Goal: Find specific page/section: Find specific page/section

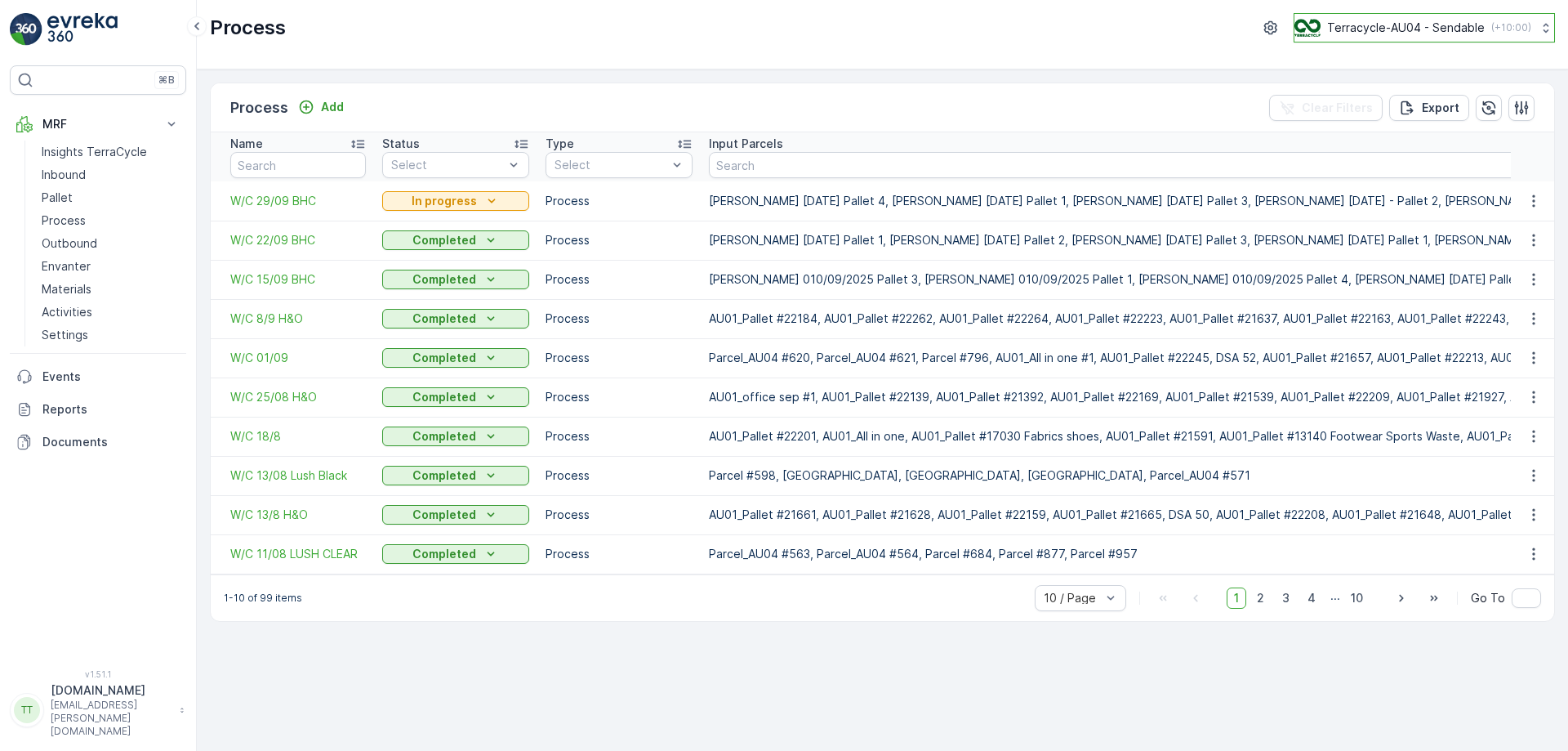
click at [1423, 30] on p "Terracycle-AU04 - Sendable" at bounding box center [1406, 27] width 157 height 17
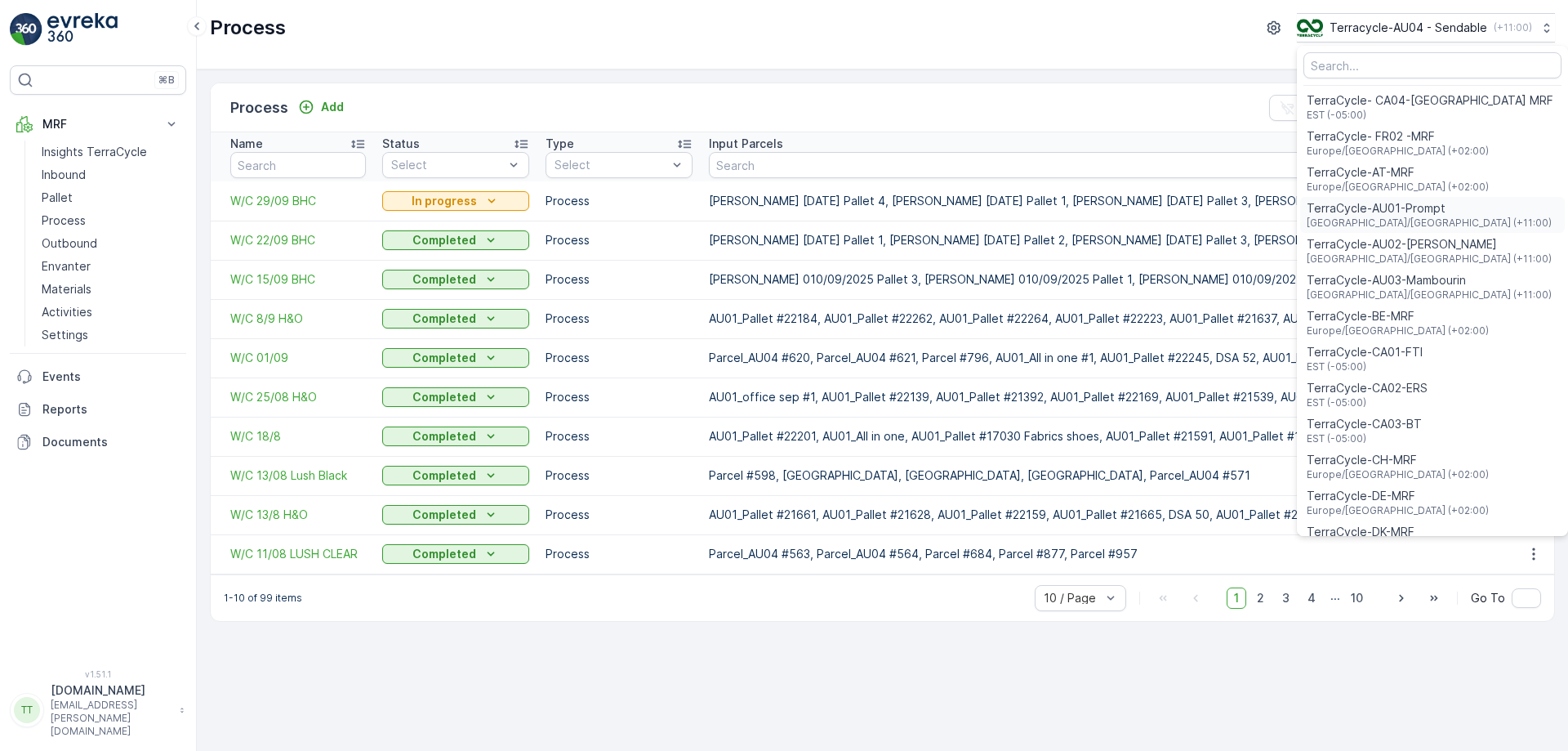
click at [1407, 206] on span "TerraCycle-AU01-Prompt" at bounding box center [1429, 208] width 245 height 17
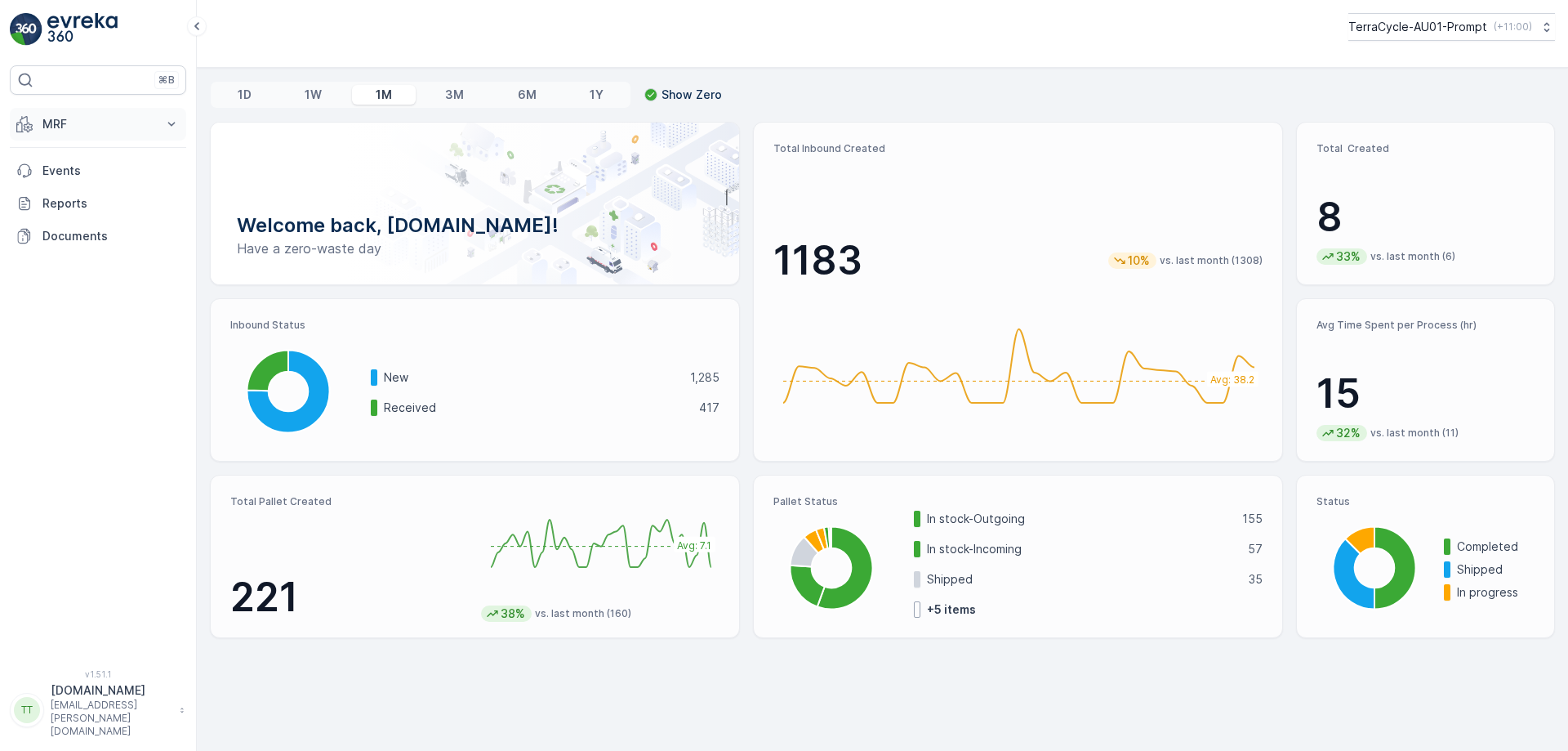
click at [98, 132] on button "MRF" at bounding box center [98, 123] width 176 height 32
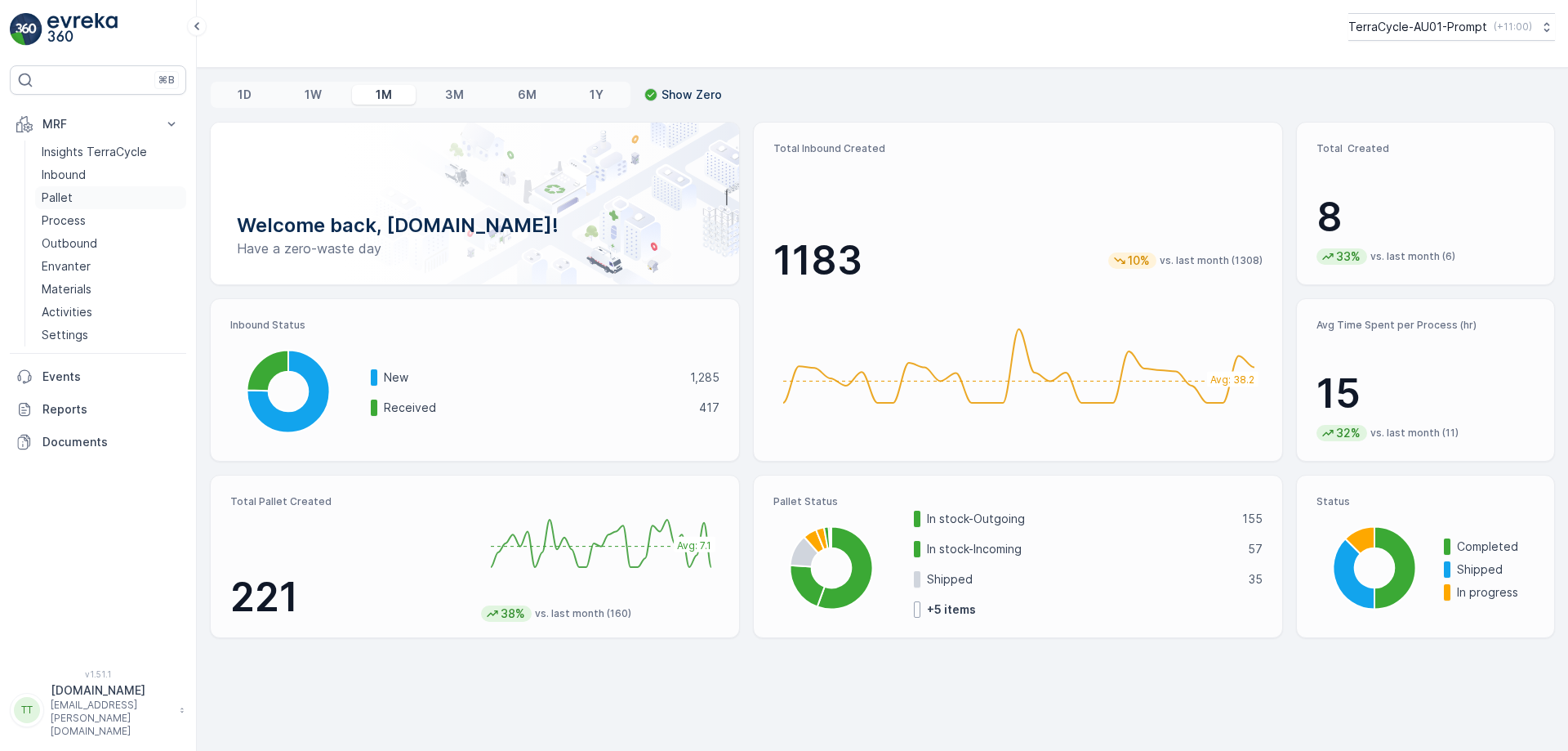
click at [87, 199] on link "Pallet" at bounding box center [110, 198] width 152 height 22
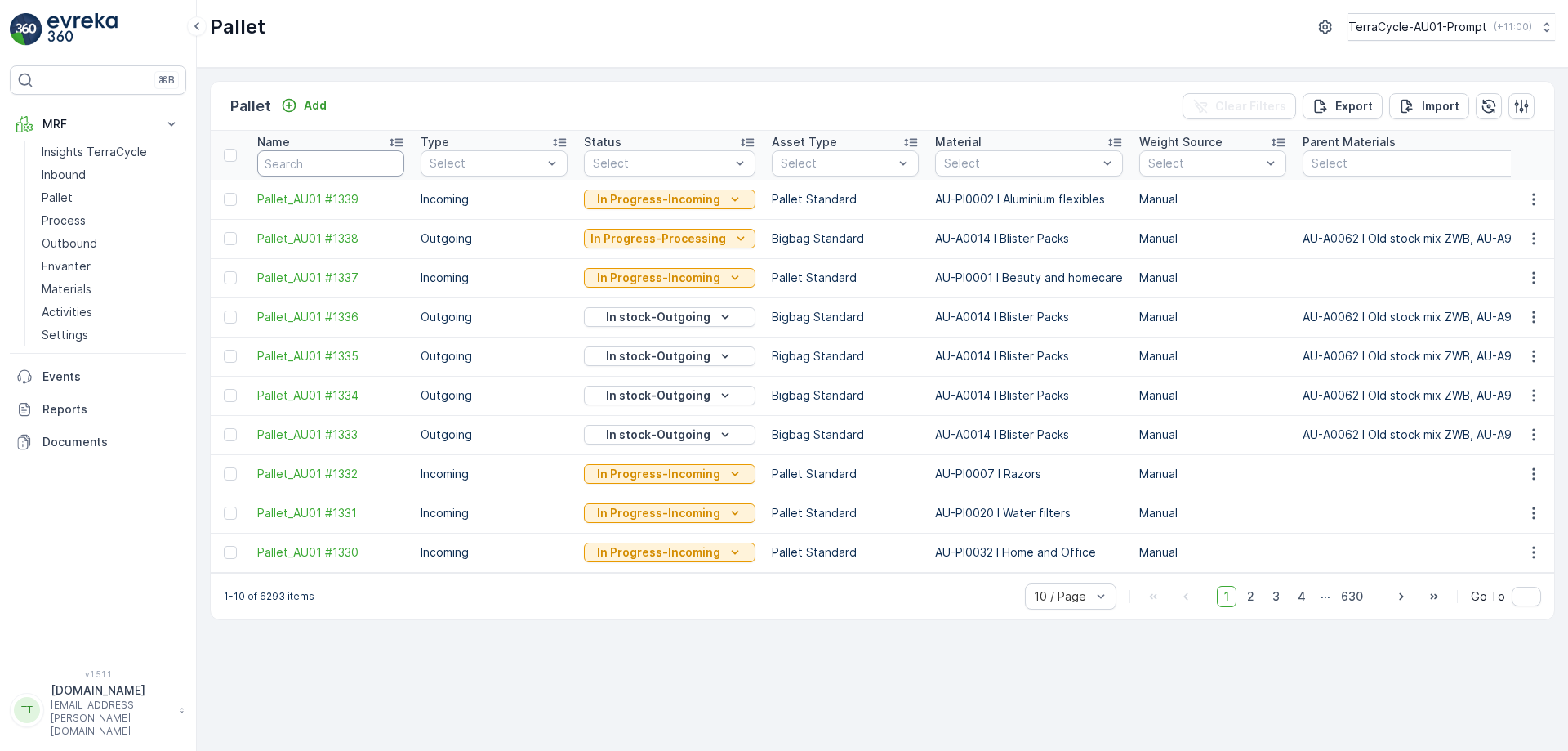
click at [338, 164] on input "text" at bounding box center [330, 163] width 147 height 26
type input "fd"
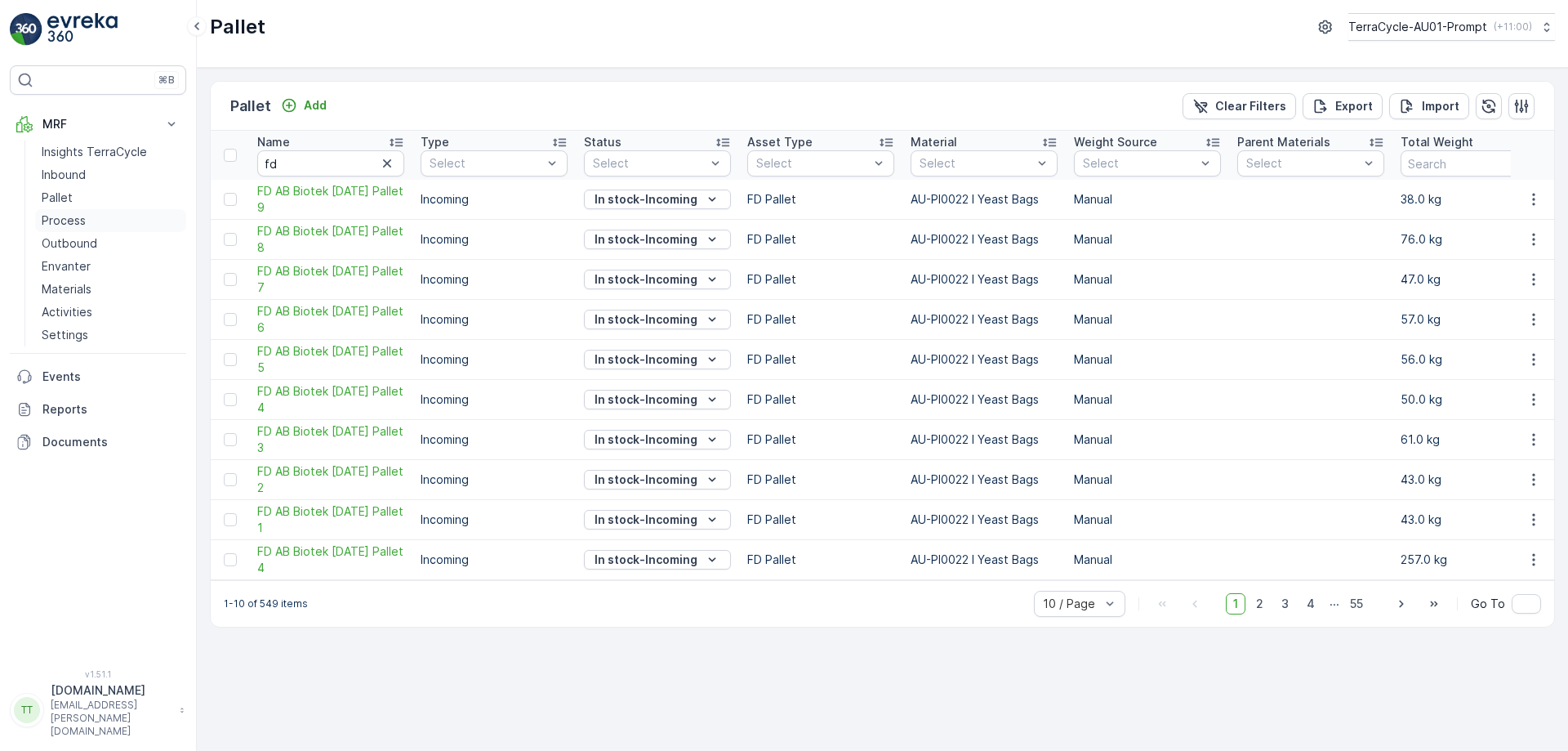
click at [80, 217] on p "Process" at bounding box center [64, 220] width 44 height 17
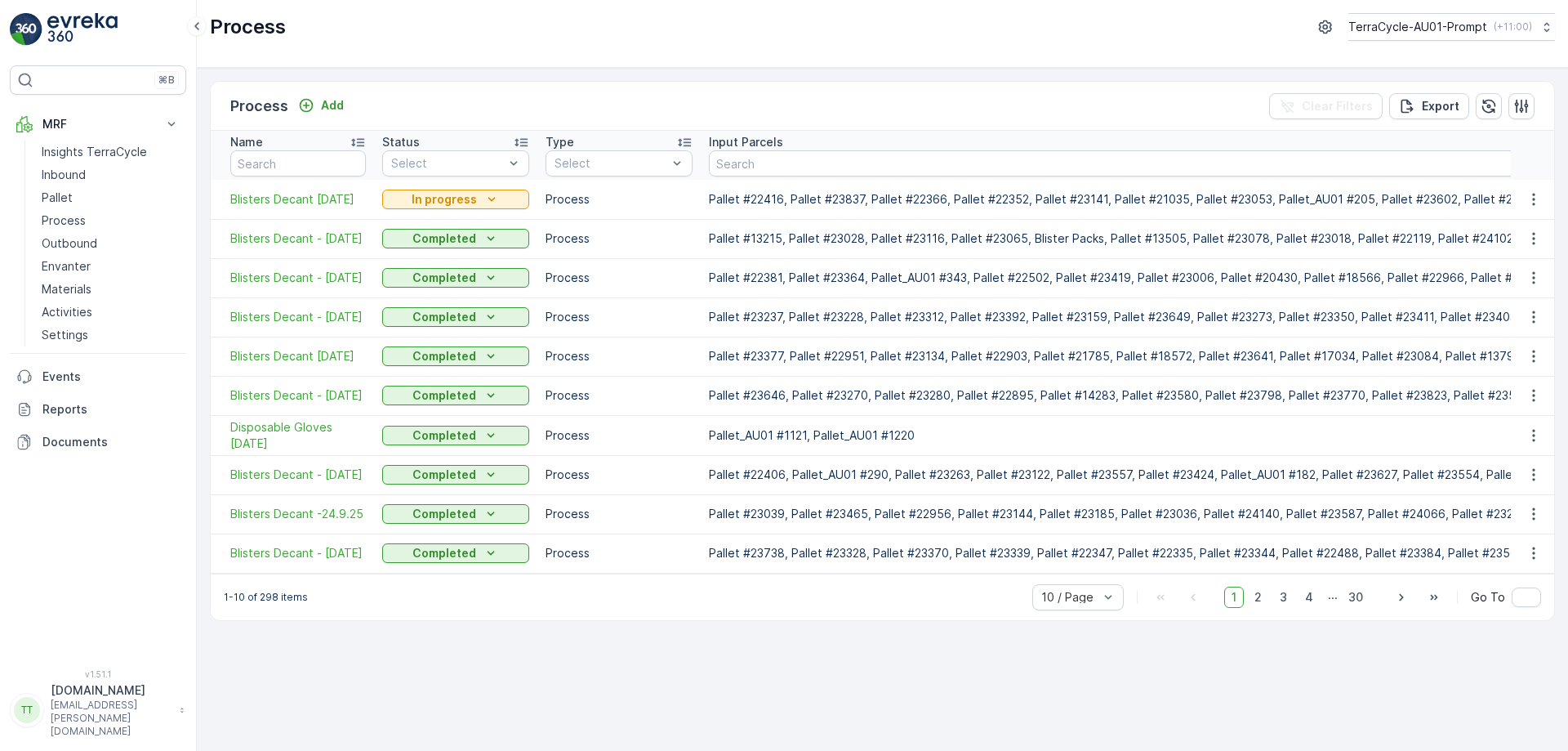
click at [946, 617] on div "1-10 of 298 items 10 / Page 1 2 3 4 ... 30 Go To" at bounding box center [883, 597] width 1343 height 47
click at [77, 200] on link "Pallet" at bounding box center [110, 198] width 152 height 22
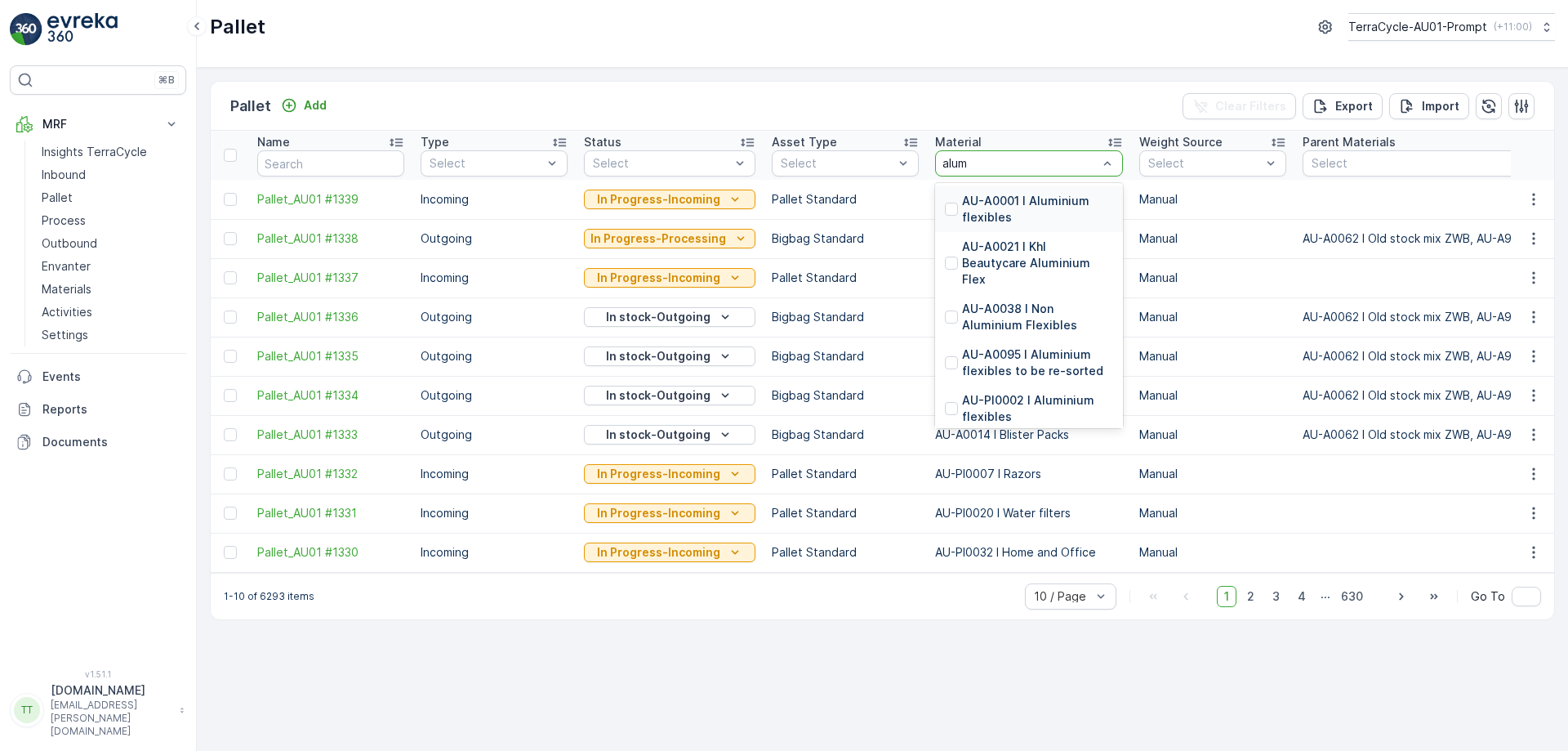
type input "alumi"
click at [1017, 400] on p "AU-PI0002 I Aluminium flexibles" at bounding box center [1037, 408] width 152 height 32
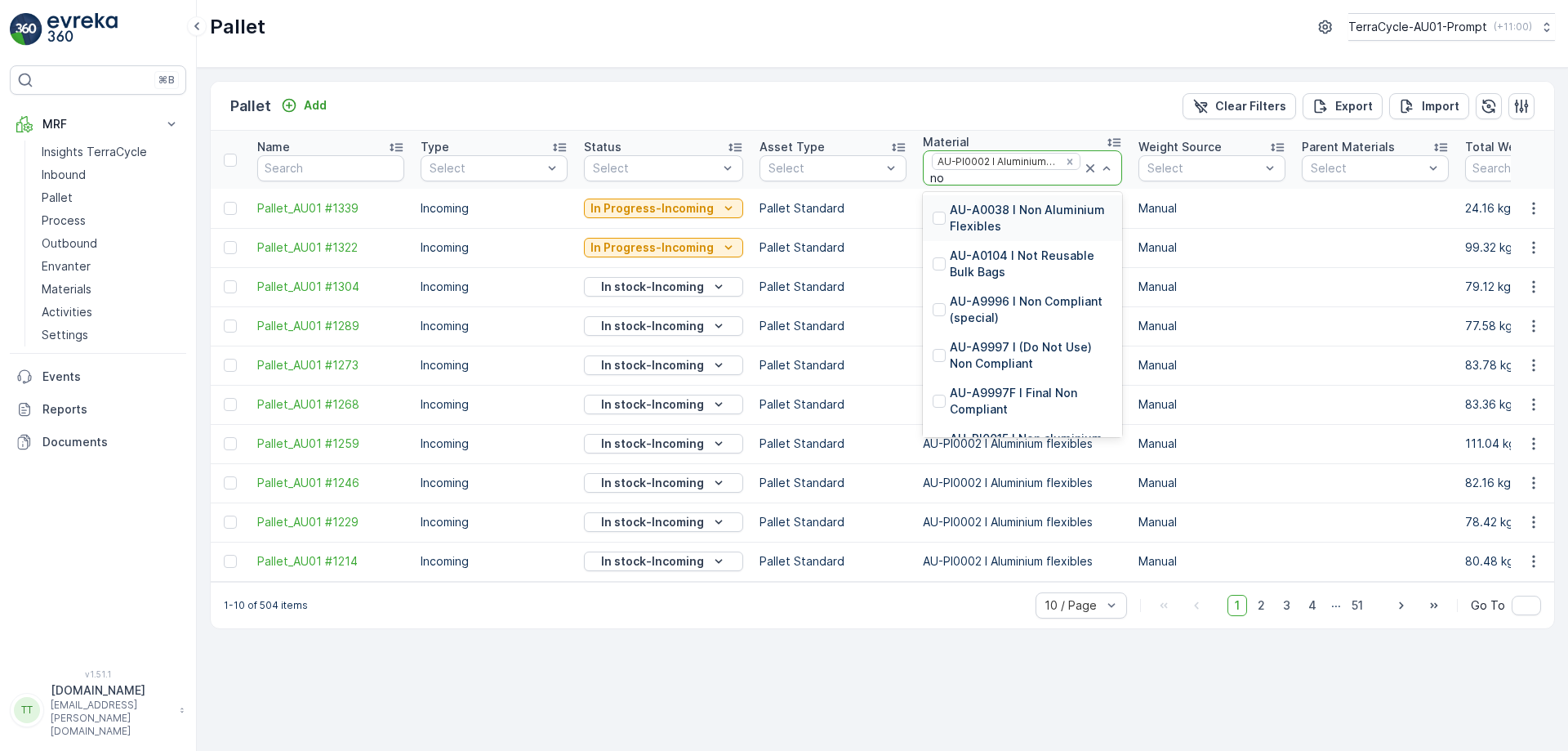
type input "non"
click at [1024, 395] on p "AU-PI0015 I Non aluminium Flex" at bounding box center [1031, 401] width 162 height 32
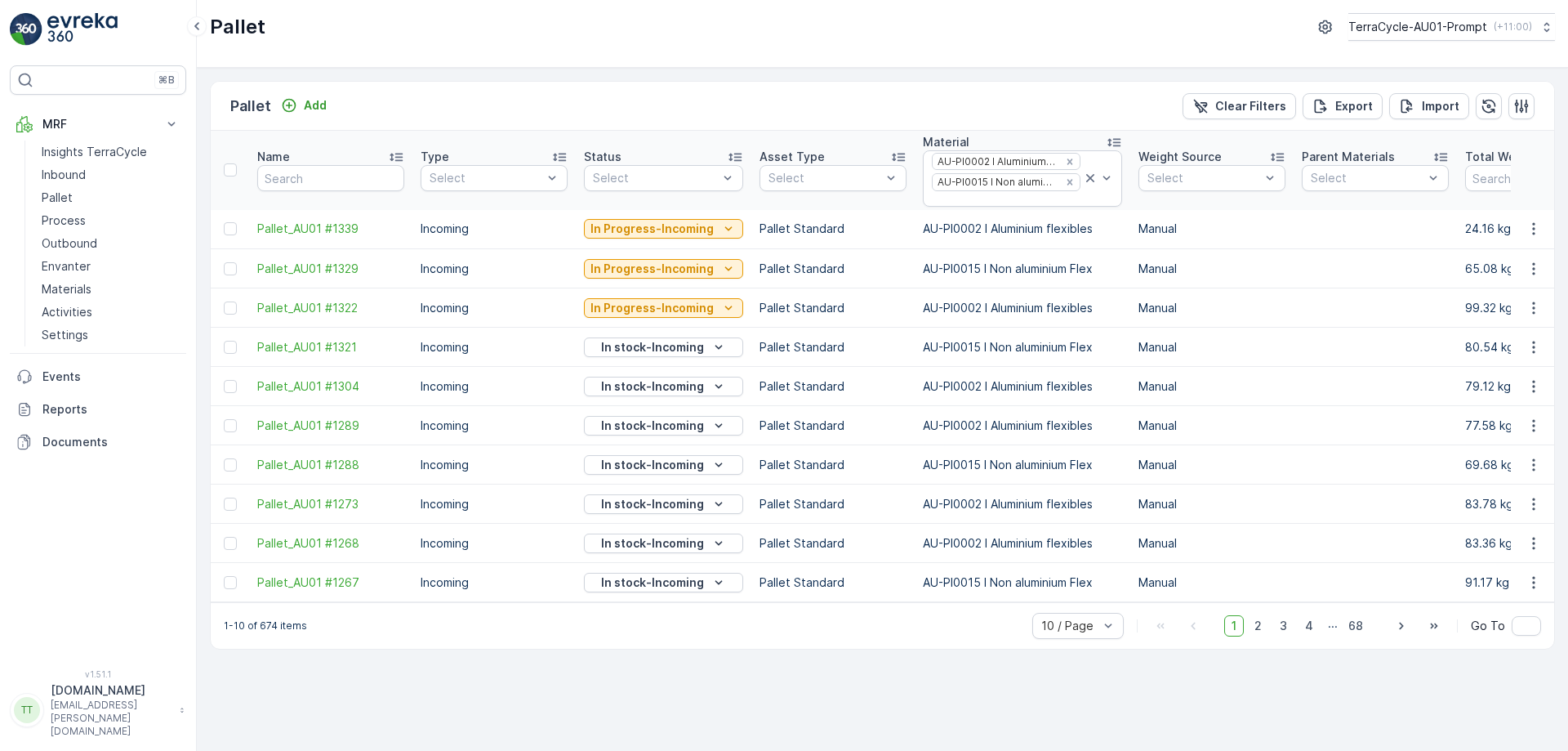
click at [730, 92] on div "Pallet Add Clear Filters Export Import" at bounding box center [883, 107] width 1343 height 49
